Goal: Find specific page/section: Find specific page/section

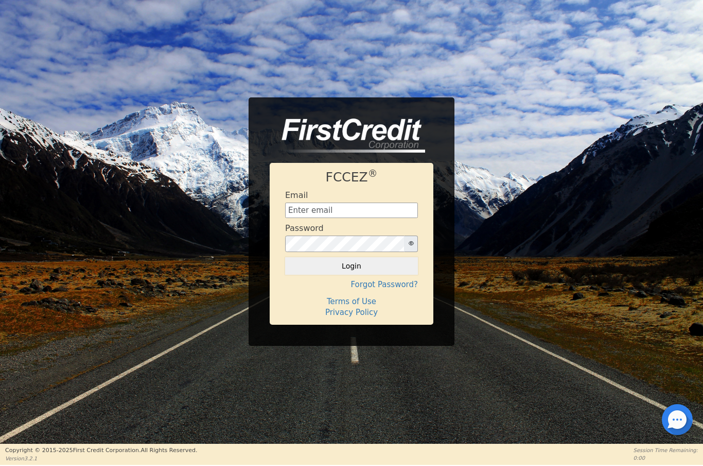
click at [367, 216] on input "text" at bounding box center [351, 209] width 133 height 15
type input "[EMAIL_ADDRESS][DOMAIN_NAME]"
click at [338, 263] on button "Login" at bounding box center [351, 266] width 133 height 18
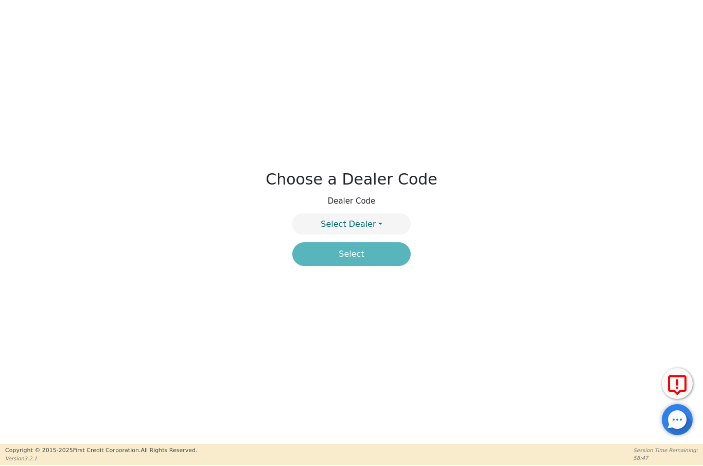
click at [382, 224] on button "Select Dealer" at bounding box center [351, 223] width 118 height 21
click at [385, 245] on link "4394A" at bounding box center [351, 249] width 117 height 14
click at [360, 262] on button "Select" at bounding box center [351, 254] width 118 height 24
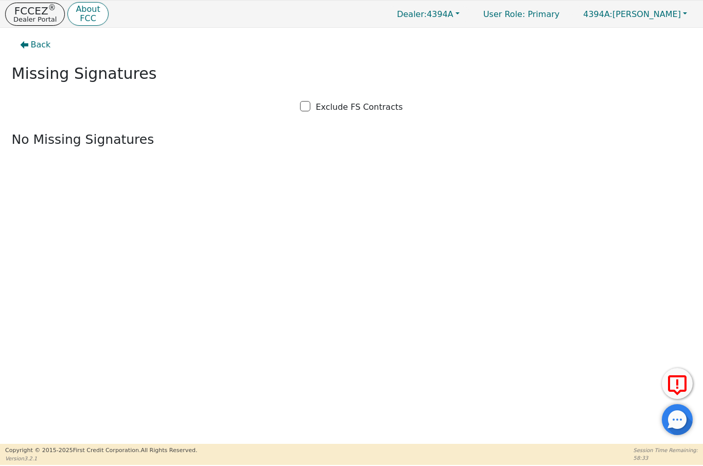
click at [30, 54] on button "Back" at bounding box center [35, 45] width 47 height 24
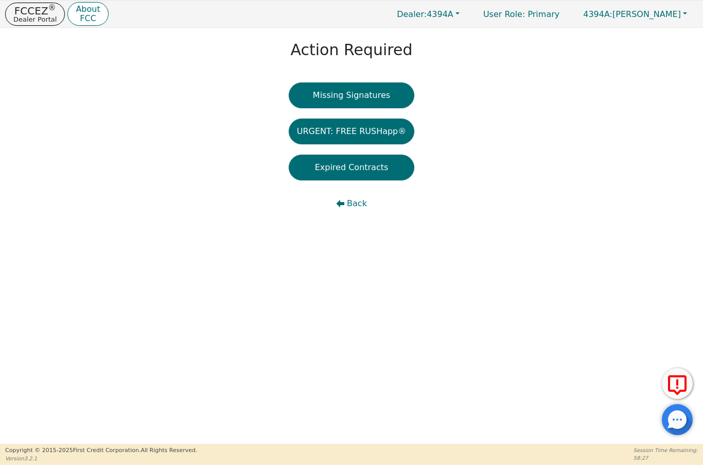
click at [379, 96] on button "Missing Signatures" at bounding box center [352, 95] width 126 height 26
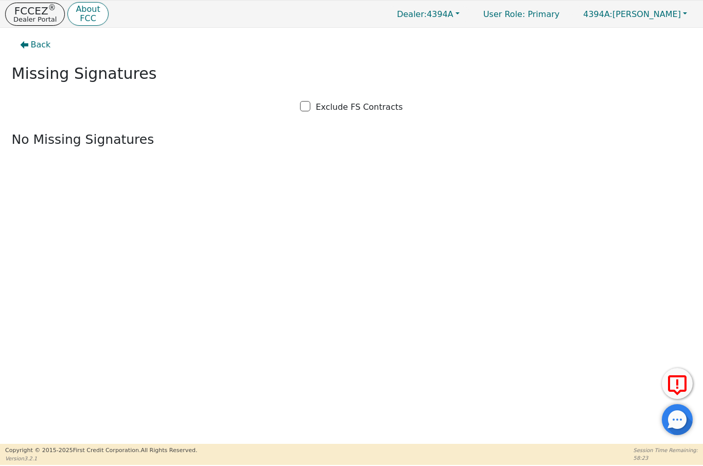
click at [31, 39] on span "Back" at bounding box center [41, 45] width 20 height 12
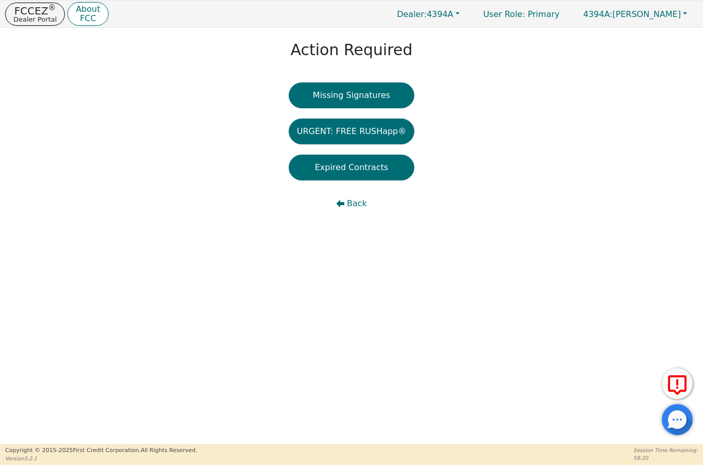
click at [27, 16] on p "Dealer Portal" at bounding box center [34, 19] width 43 height 7
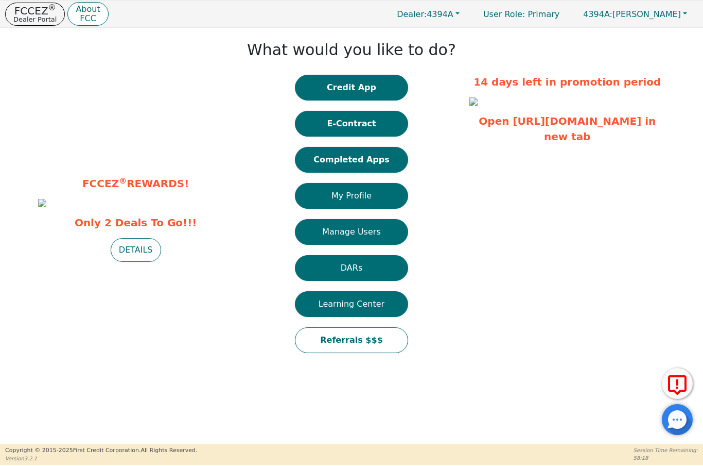
click at [367, 165] on button "Completed Apps" at bounding box center [351, 160] width 113 height 26
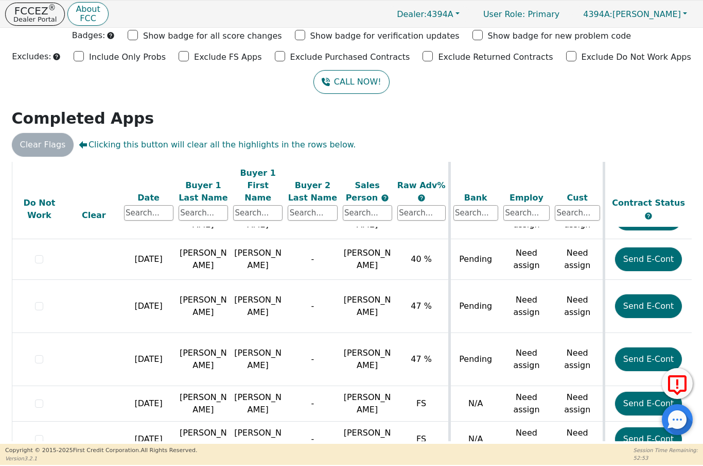
scroll to position [979, 0]
